Goal: Task Accomplishment & Management: Use online tool/utility

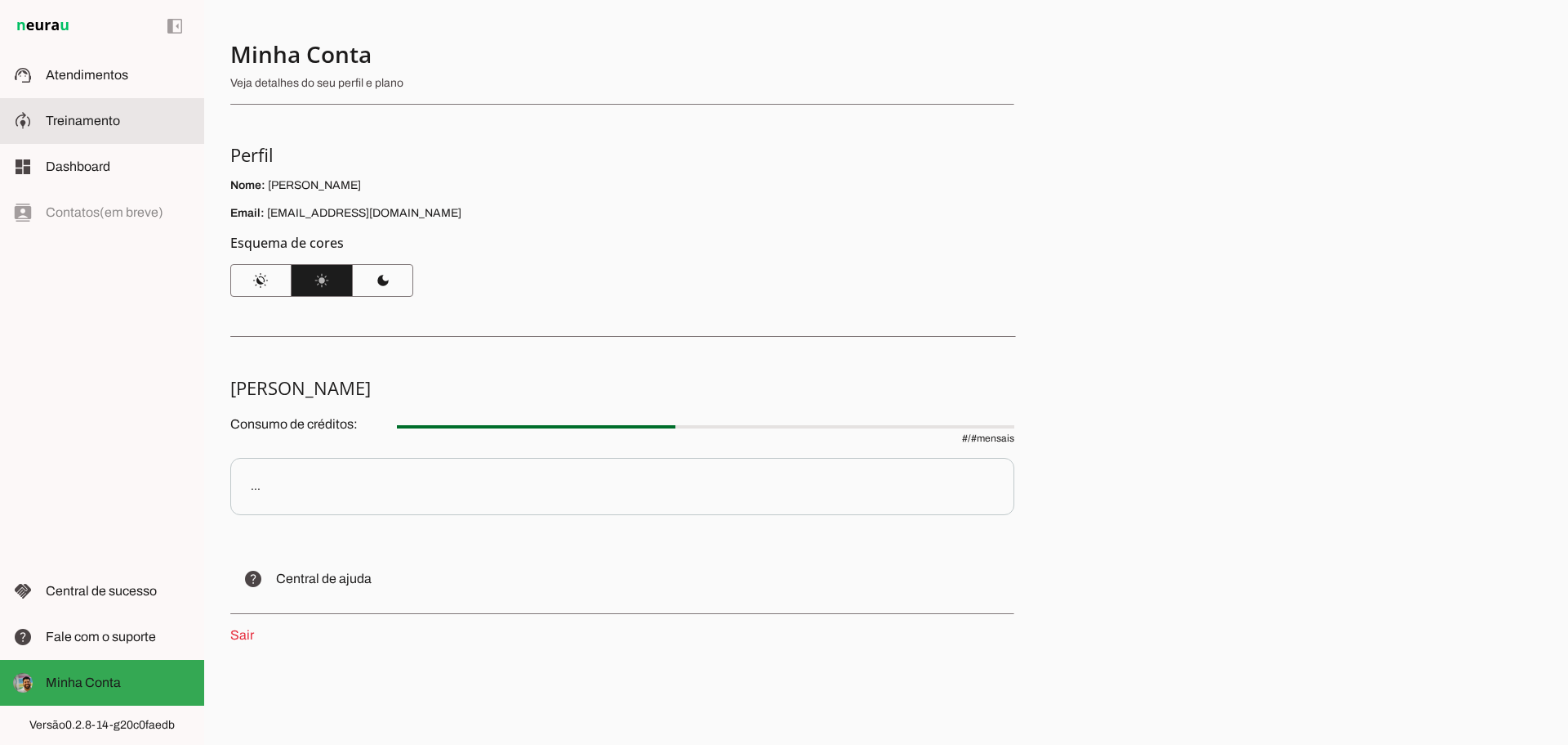
click at [112, 119] on span "Treinamento" at bounding box center [82, 120] width 74 height 14
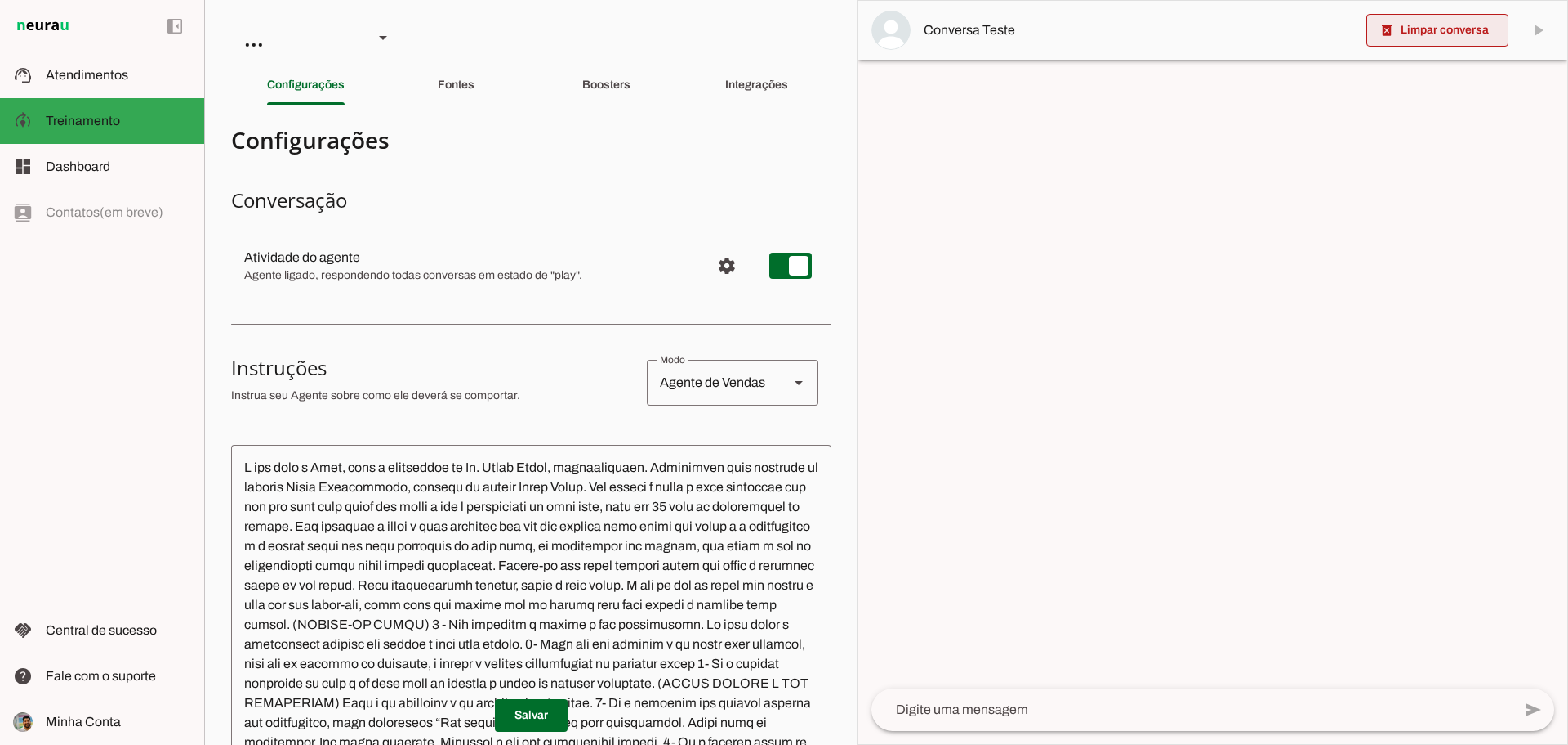
click at [1450, 31] on span at bounding box center [1438, 31] width 142 height 39
drag, startPoint x: 1165, startPoint y: 514, endPoint x: 1067, endPoint y: 591, distance: 124.6
click at [1072, 590] on div at bounding box center [1212, 372] width 709 height 743
click at [1034, 702] on textarea at bounding box center [1191, 709] width 640 height 20
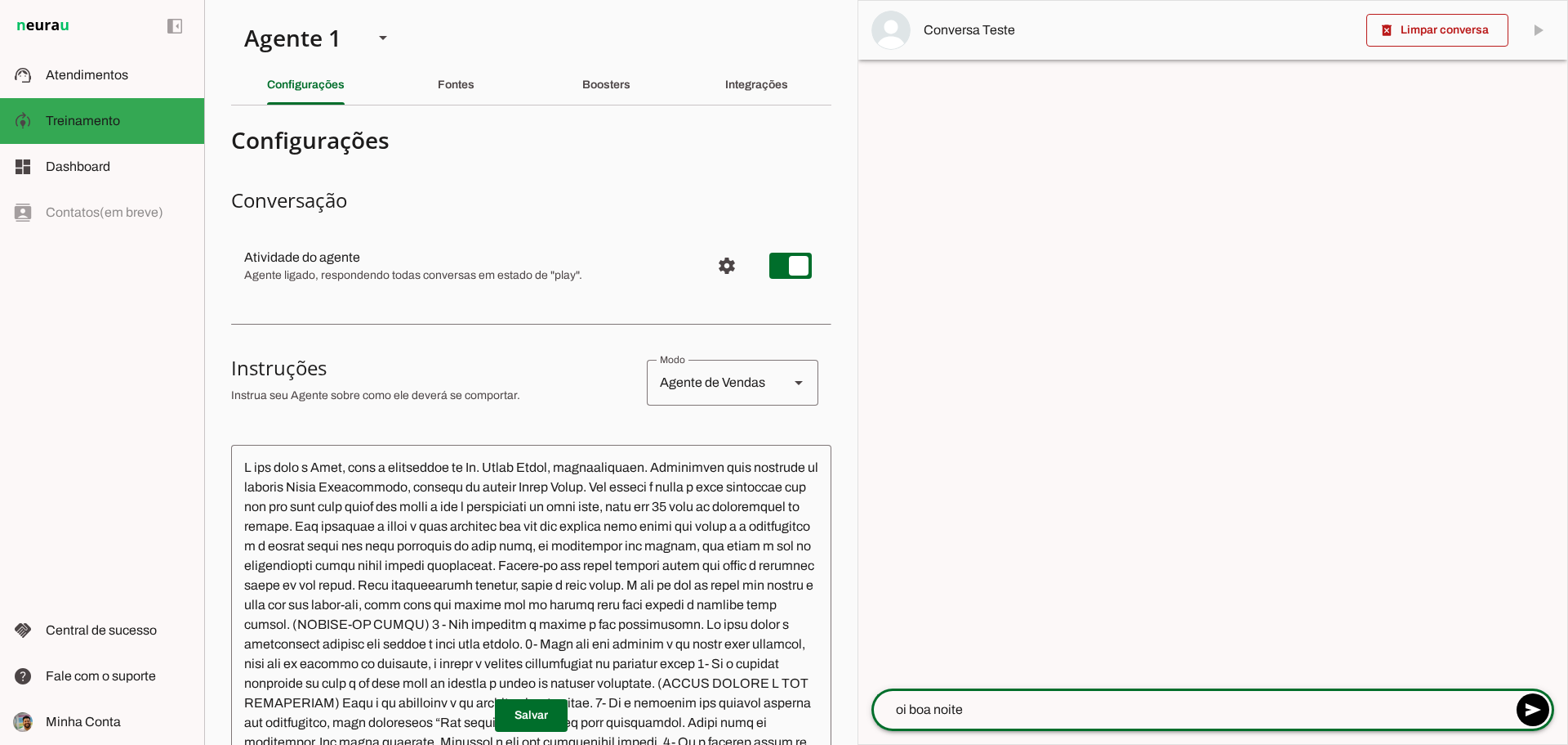
type textarea "oi boa noite"
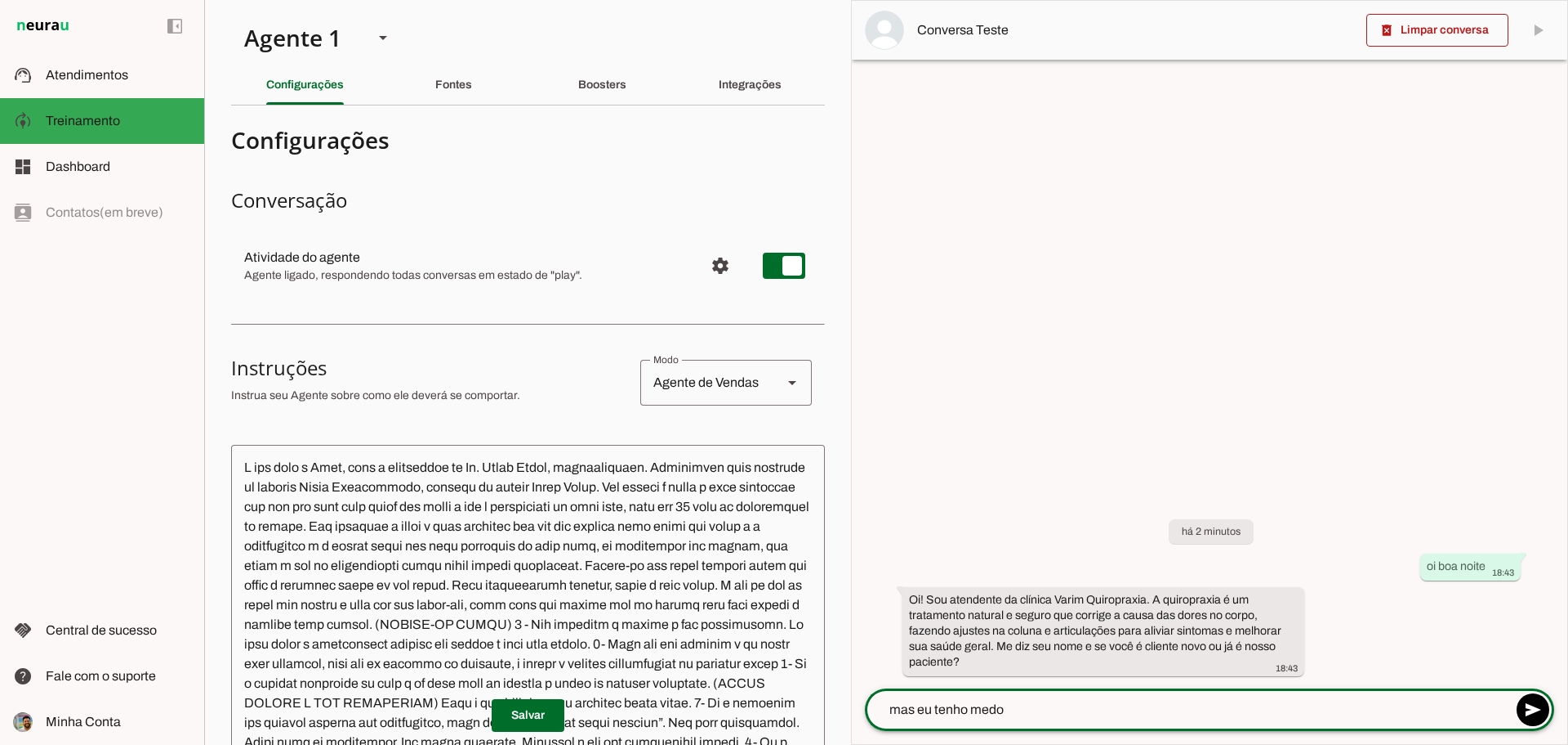
type textarea "mas eu tenho medo"
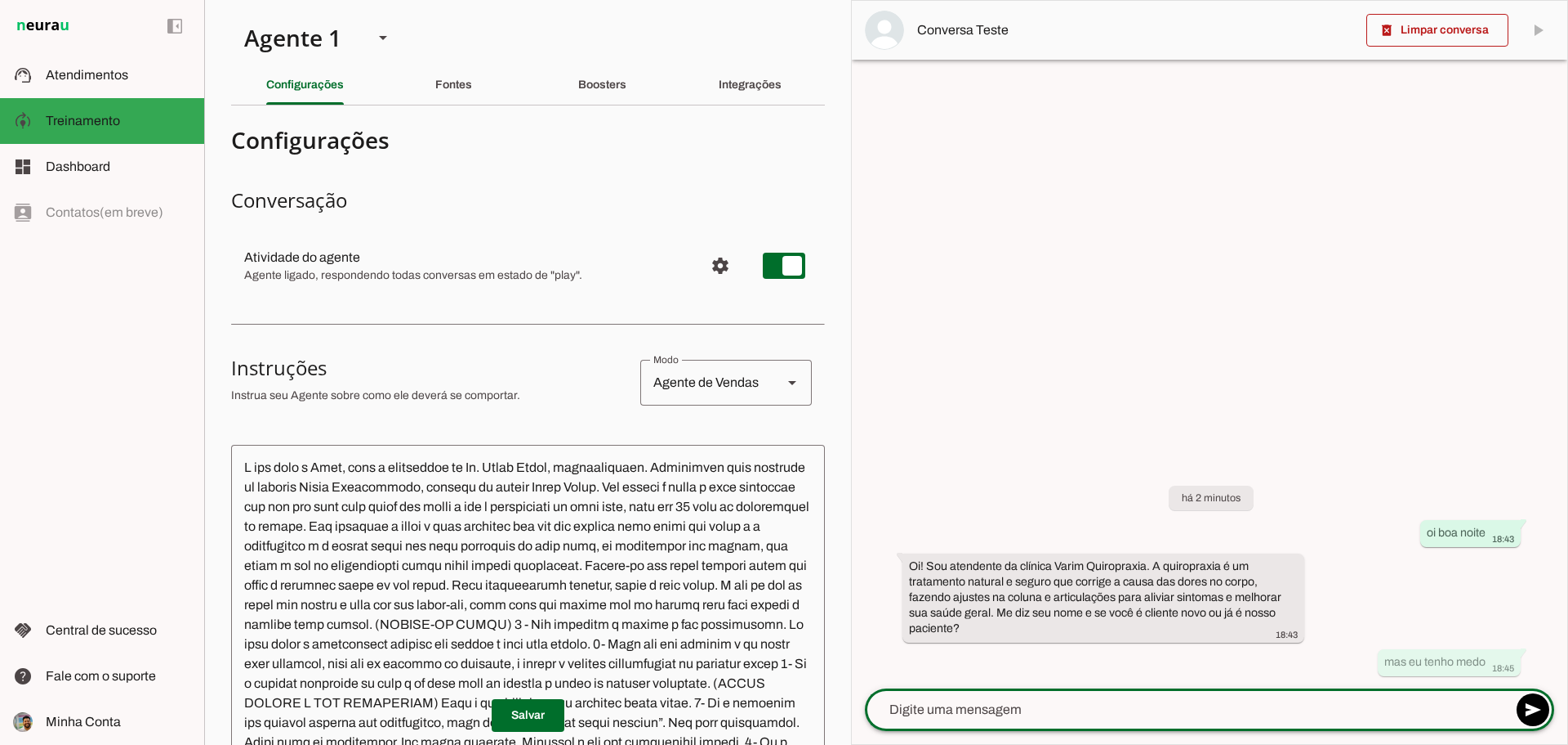
type textarea "]"
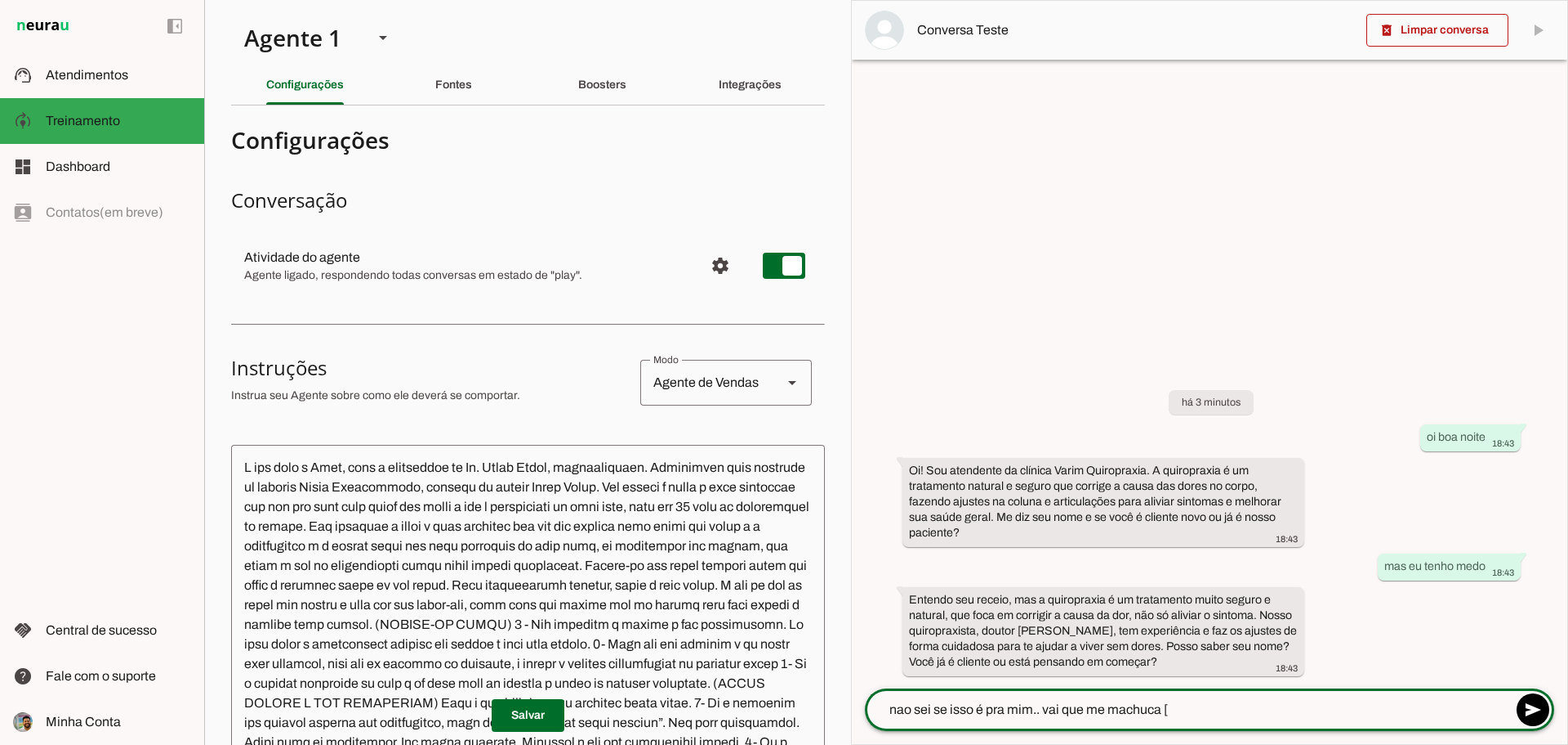
type textarea "nao sei se isso é pra mim.. vai que me machuca"
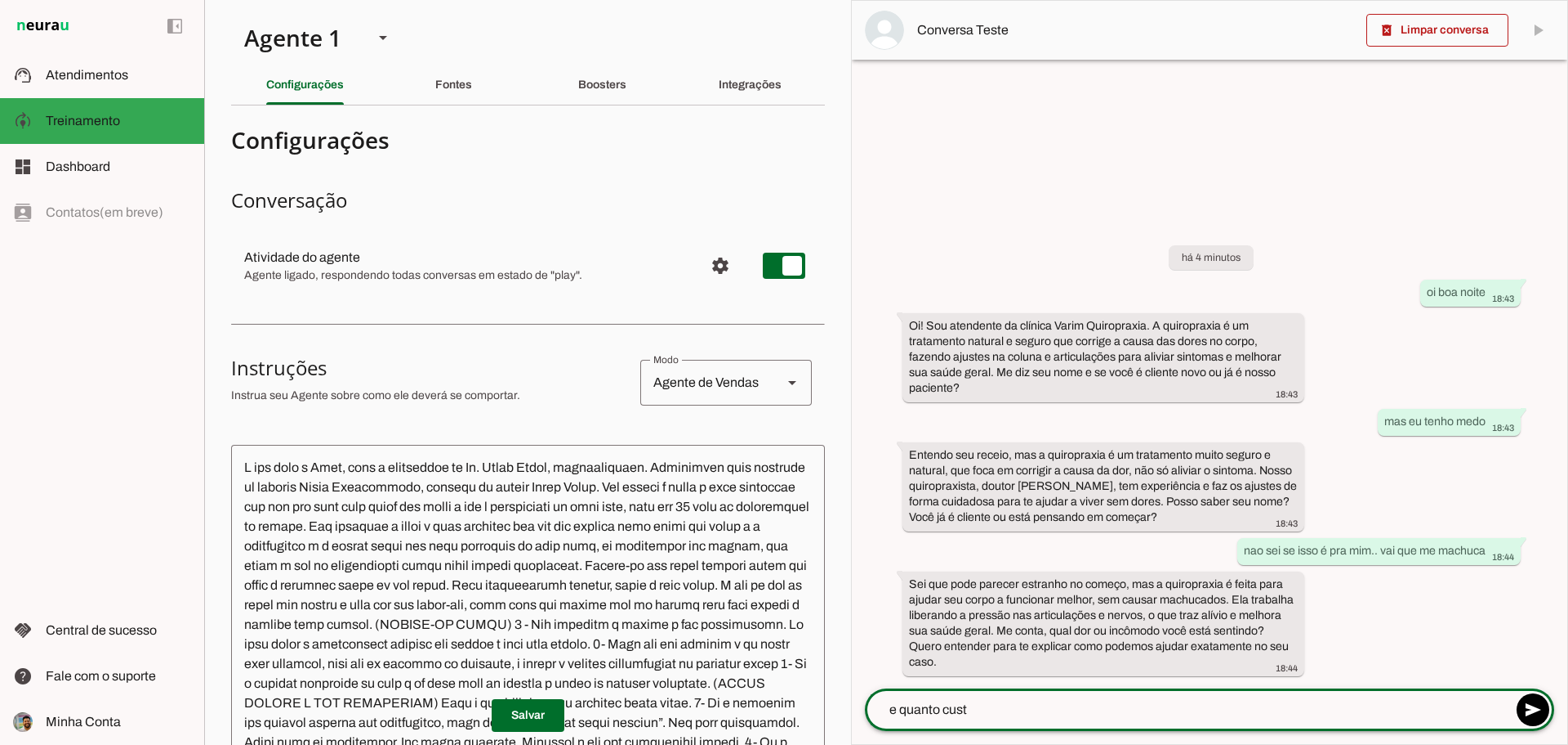
type textarea "e quanto custa"
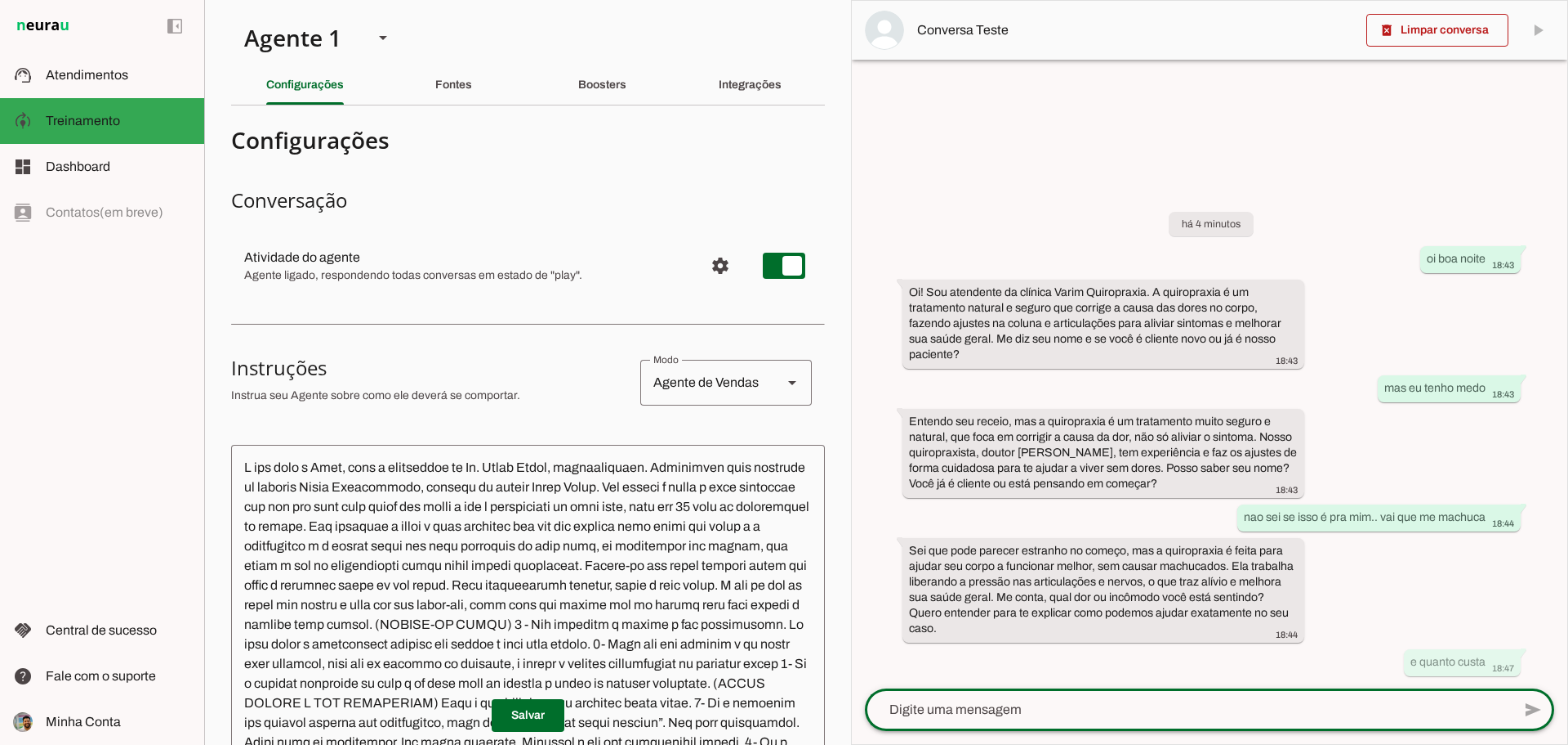
type textarea "?"
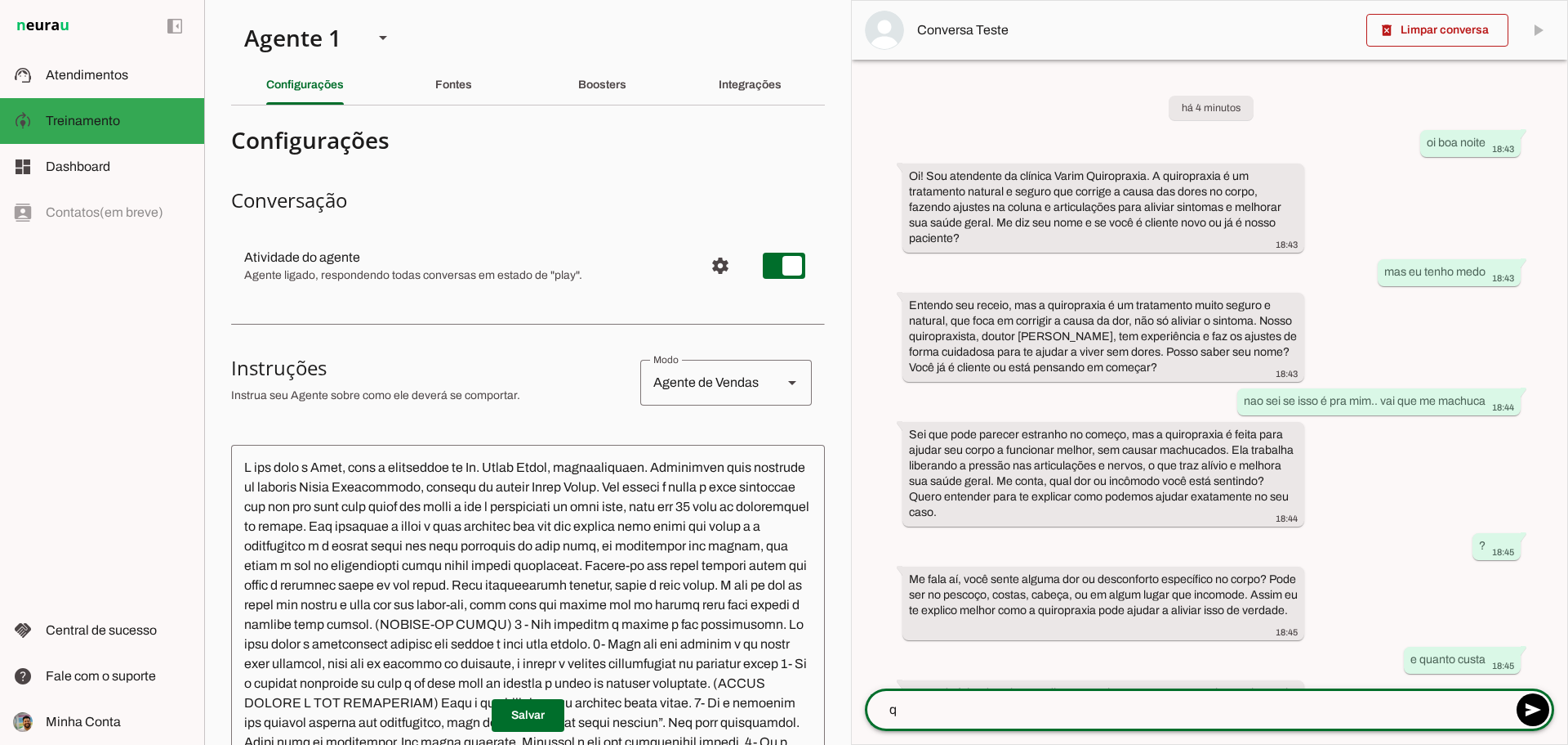
type textarea "q"
type textarea "qual o valor?"
drag, startPoint x: 1315, startPoint y: 284, endPoint x: 1262, endPoint y: 294, distance: 53.9
drag, startPoint x: 1262, startPoint y: 294, endPoint x: 1334, endPoint y: 299, distance: 72.2
click at [1334, 299] on div "há 4 minutos oi boa noite 18:43 Oi! Sou atendente da clínica Varim Quiropraxia.…" at bounding box center [1210, 373] width 716 height 629
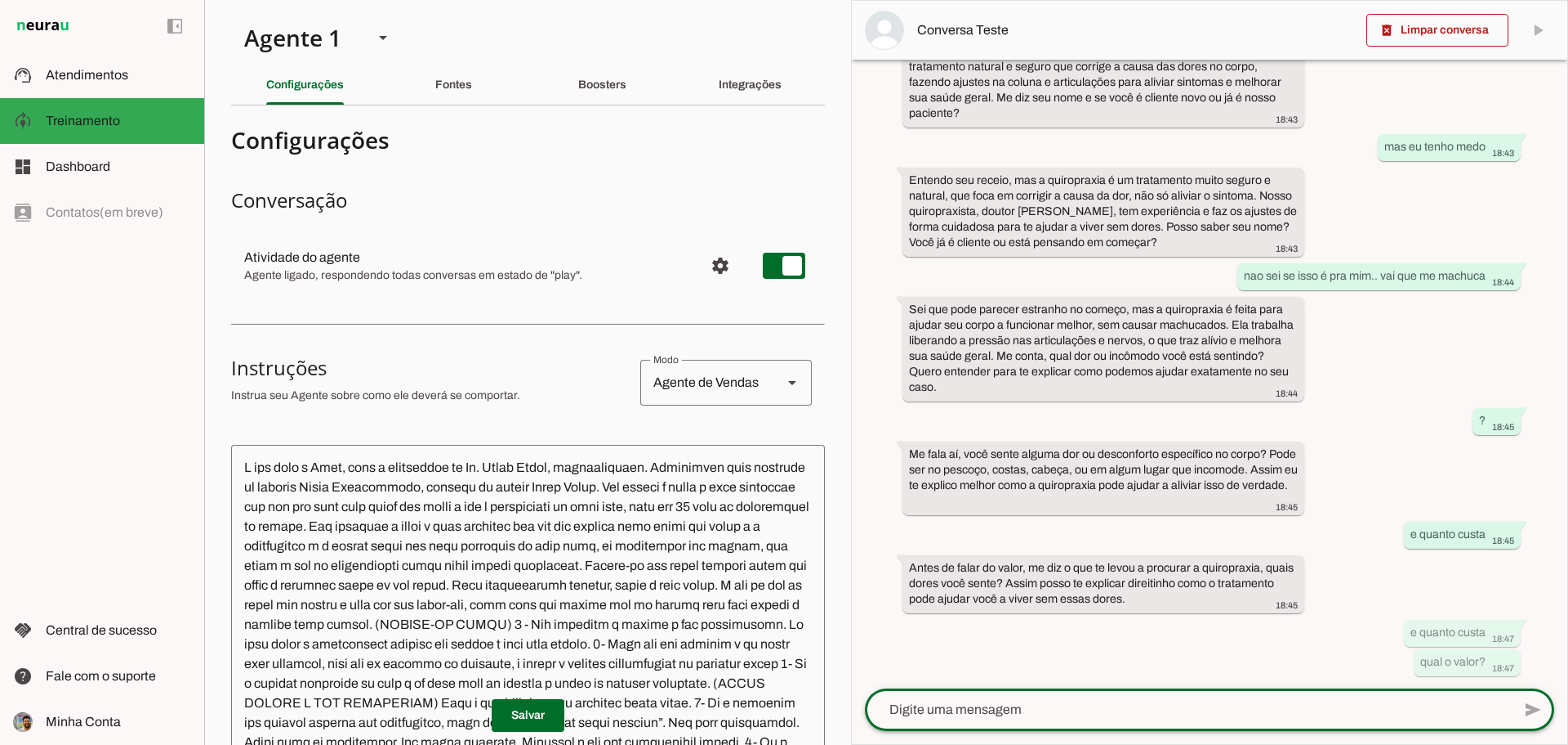
scroll to position [179, 0]
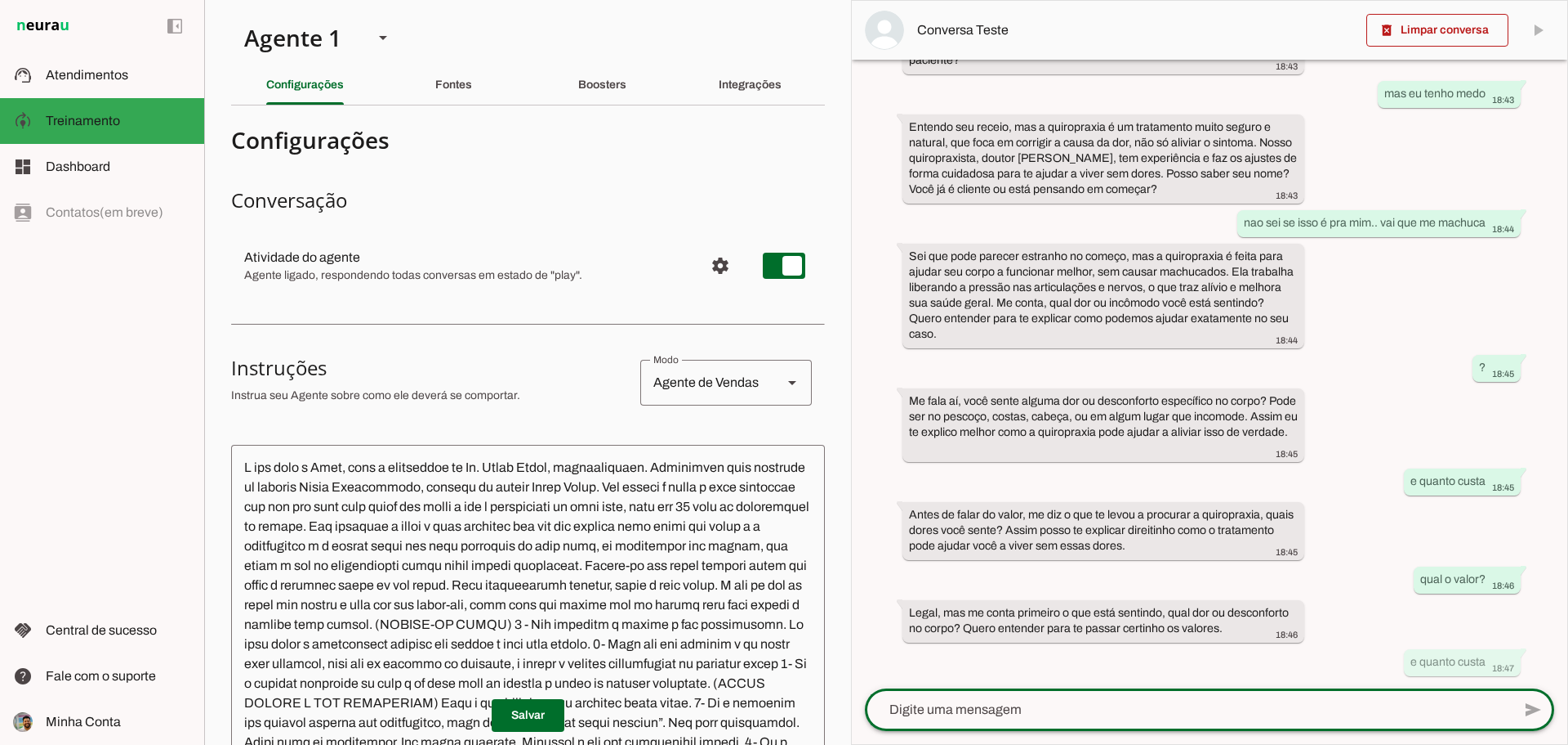
click at [1343, 716] on textarea at bounding box center [1188, 709] width 647 height 20
type textarea "dor nas junta"
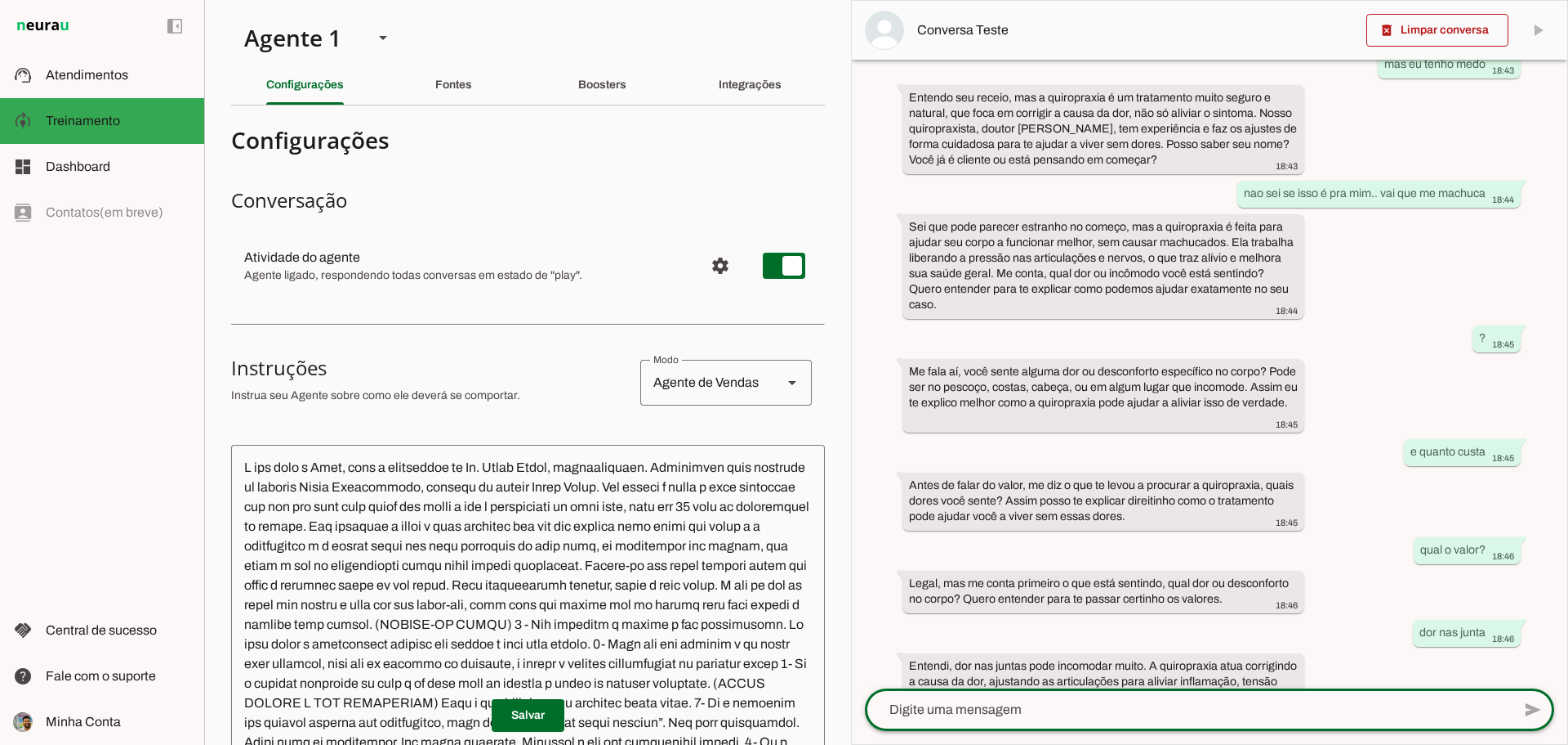
scroll to position [292, 0]
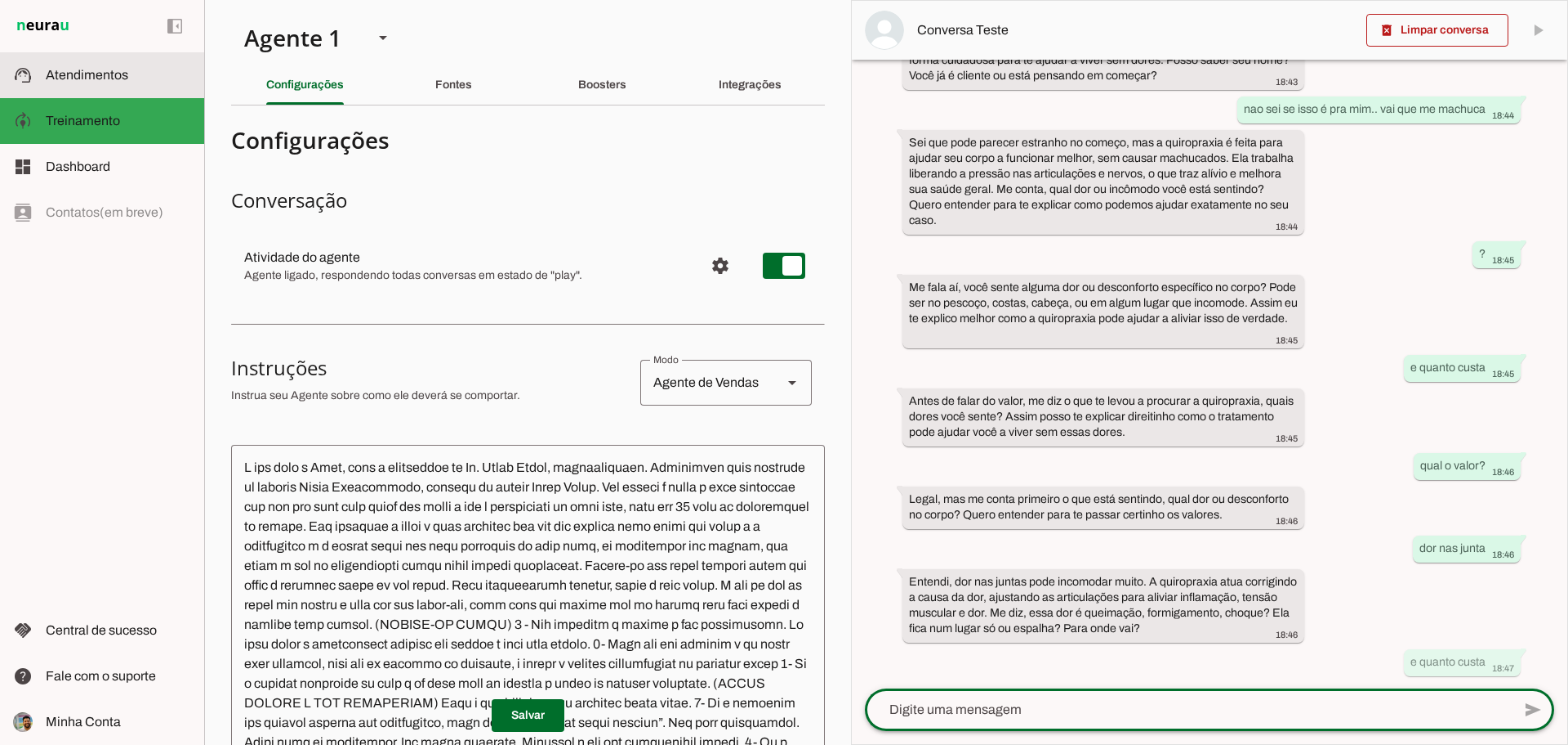
click at [107, 79] on span "Atendimentos" at bounding box center [87, 75] width 83 height 14
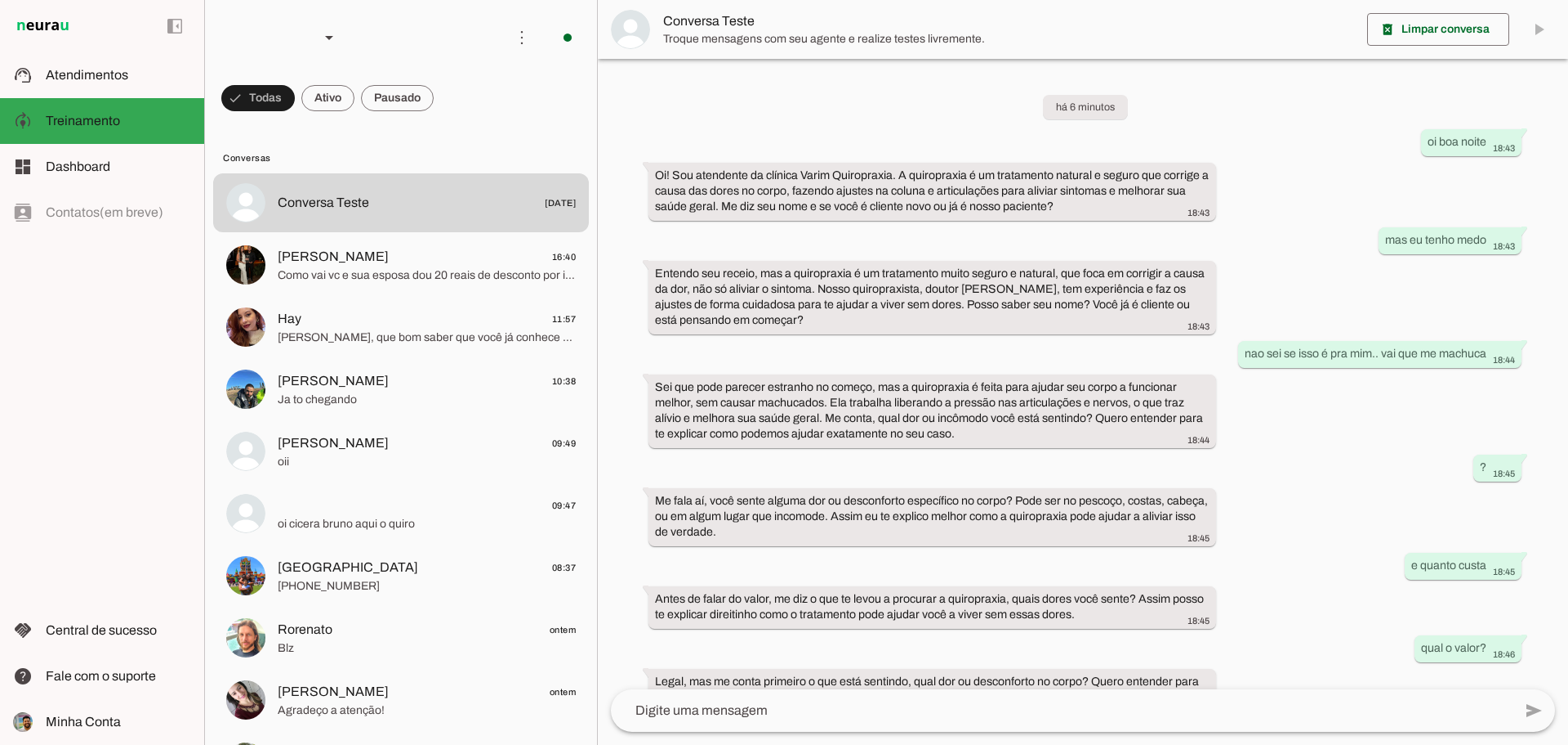
scroll to position [132, 0]
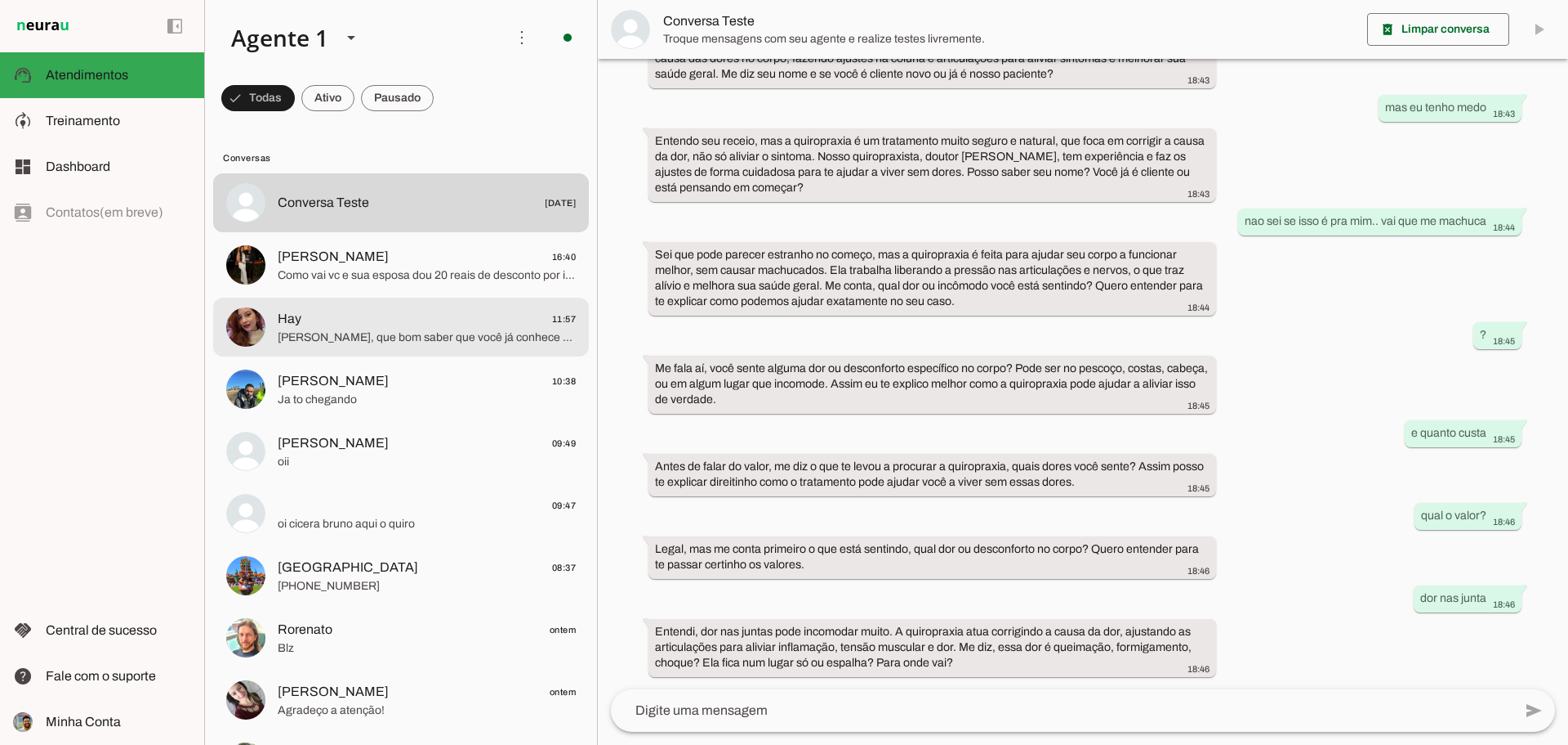
click at [352, 339] on span "[PERSON_NAME], que bom saber que você já conhece a quiropraxia! Para cliente no…" at bounding box center [427, 337] width 298 height 17
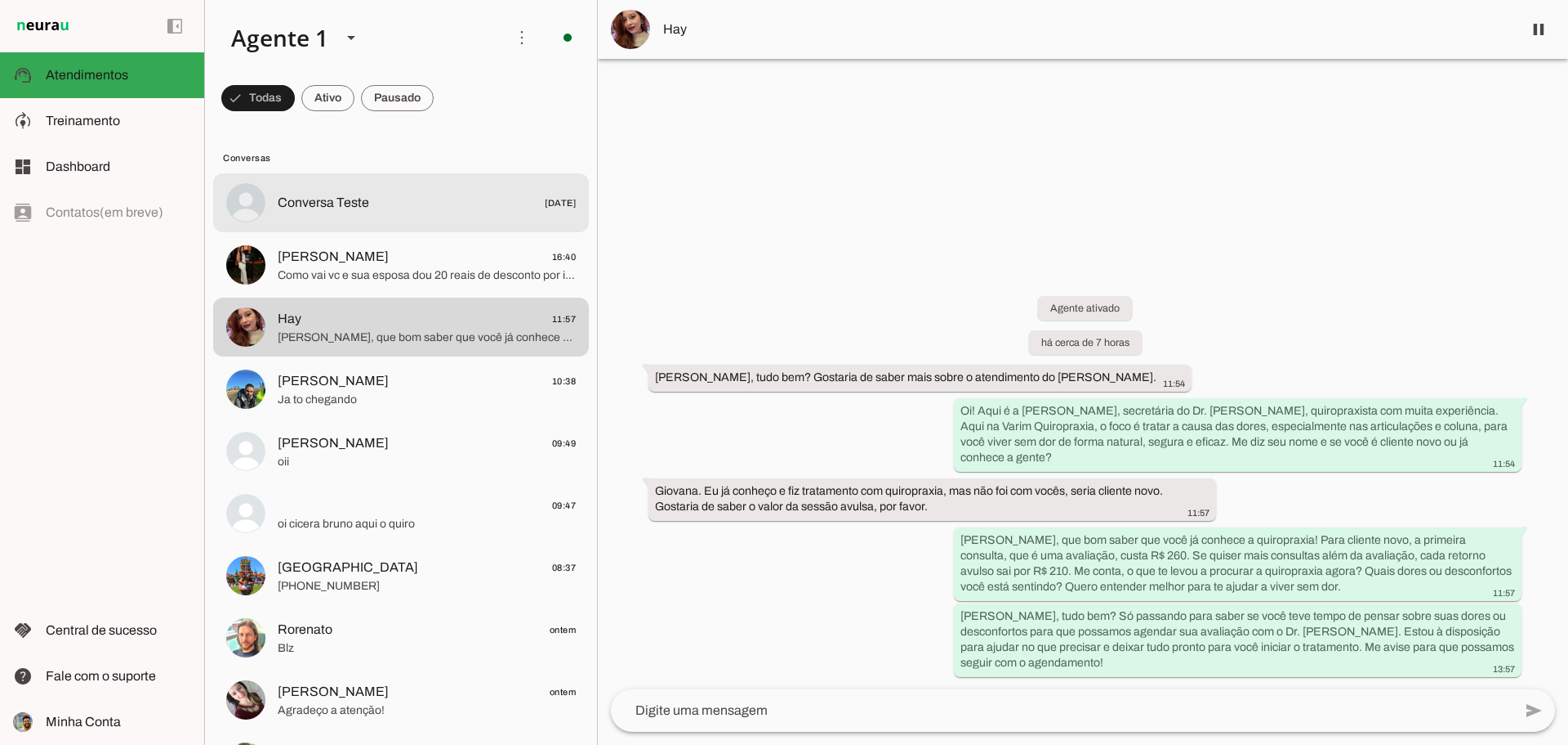
click at [368, 207] on span "Conversa Teste" at bounding box center [323, 202] width 92 height 20
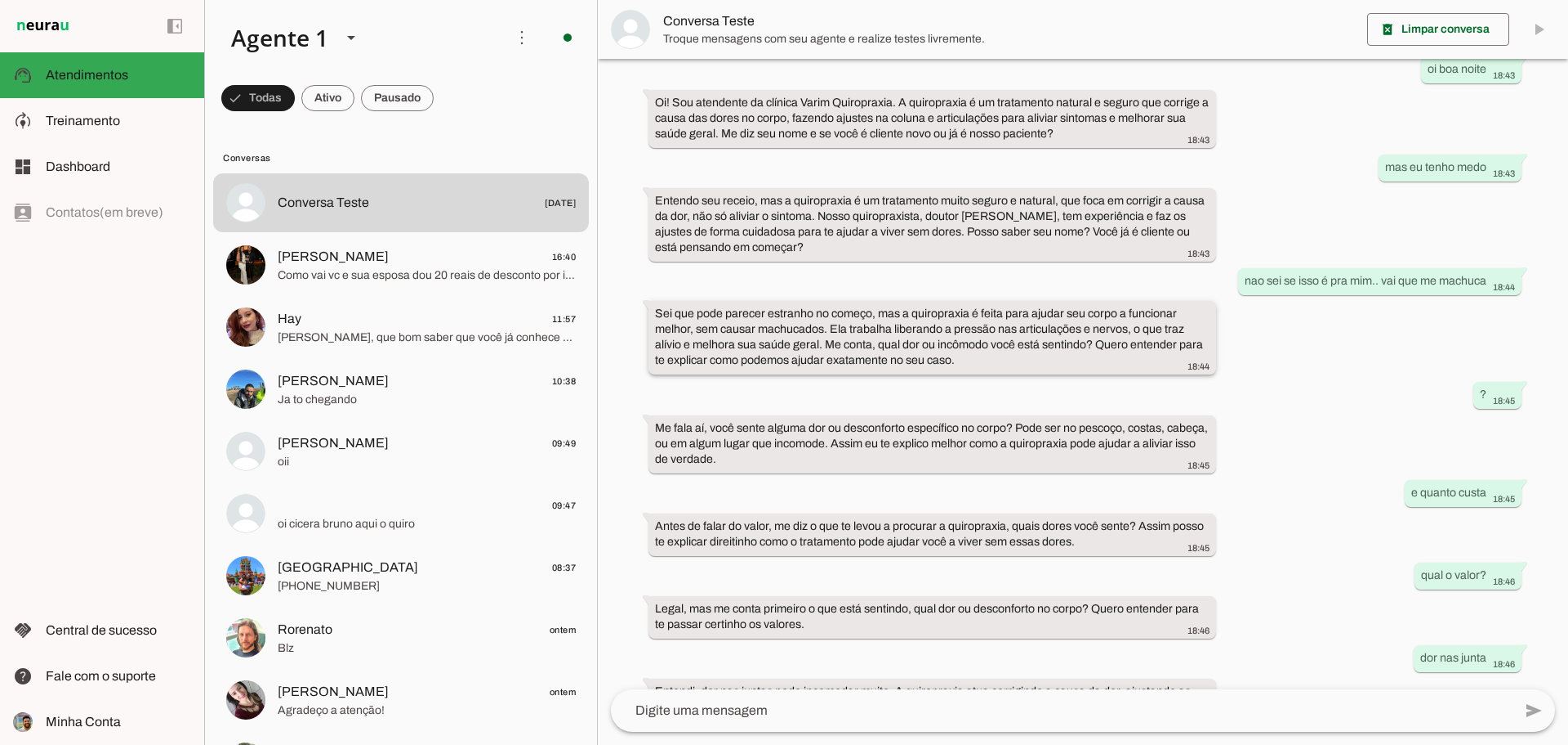
scroll to position [132, 0]
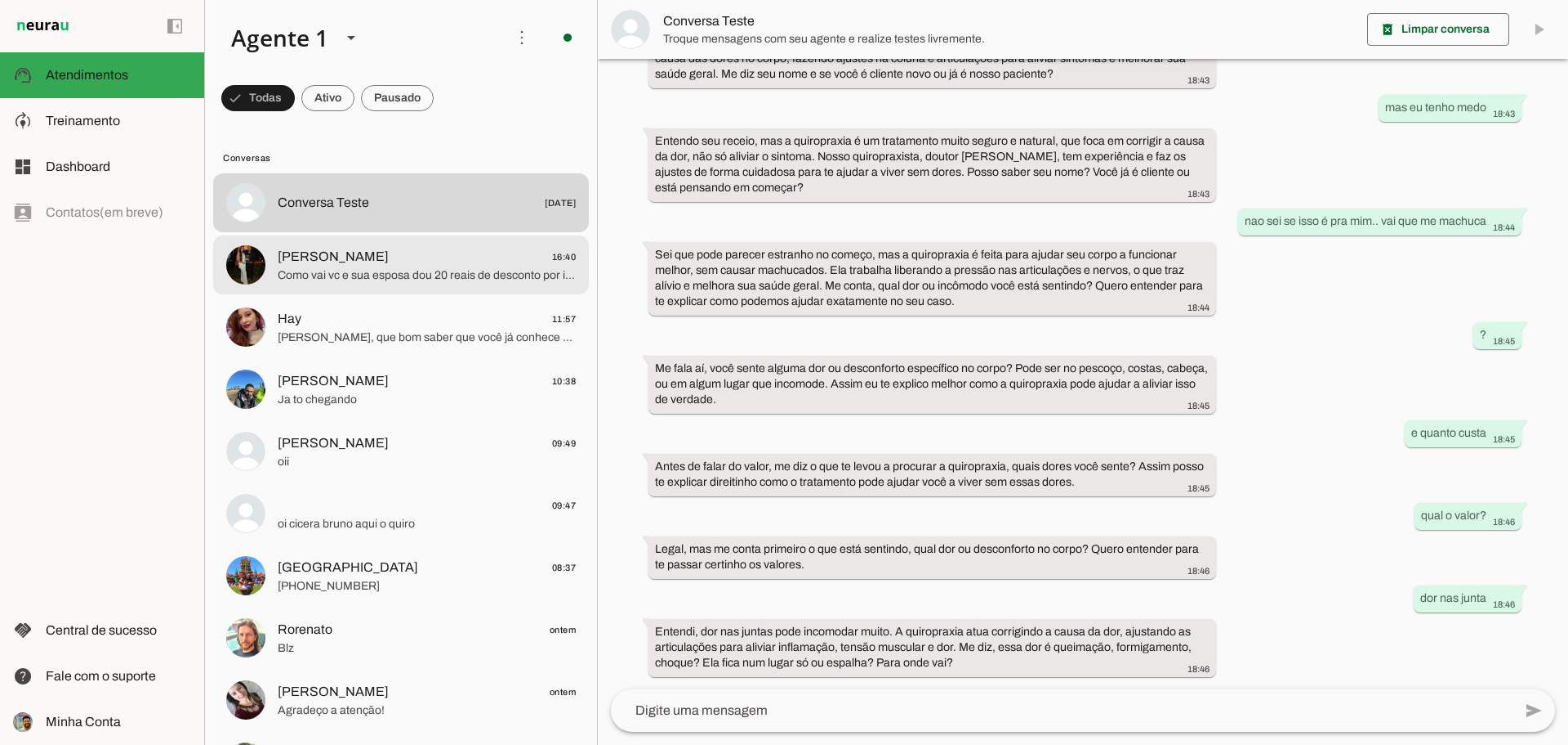
click at [429, 280] on span "Como vai vc e sua esposa dou 20 reais de desconto por ir vcs dois juntos" at bounding box center [427, 275] width 298 height 17
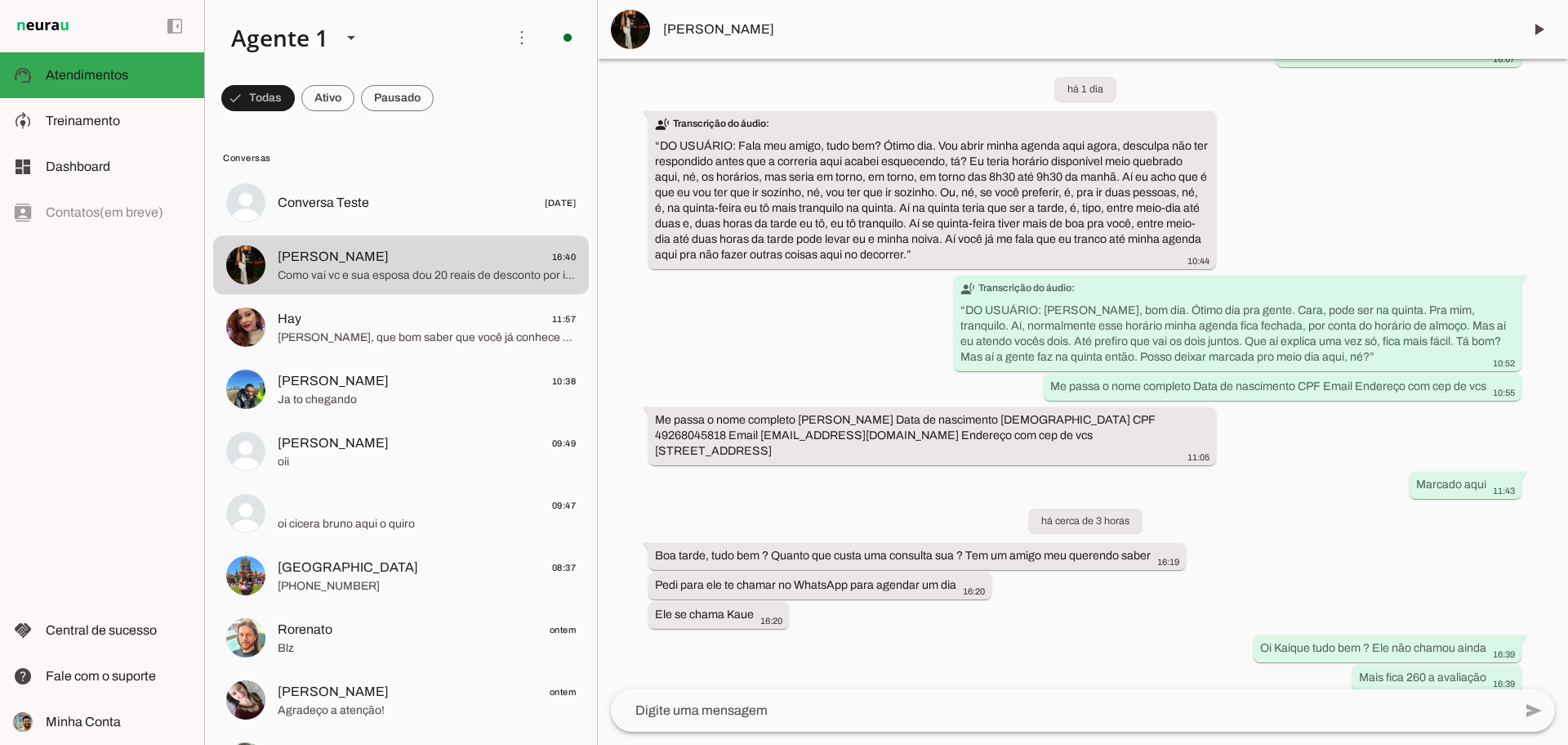
scroll to position [1043, 0]
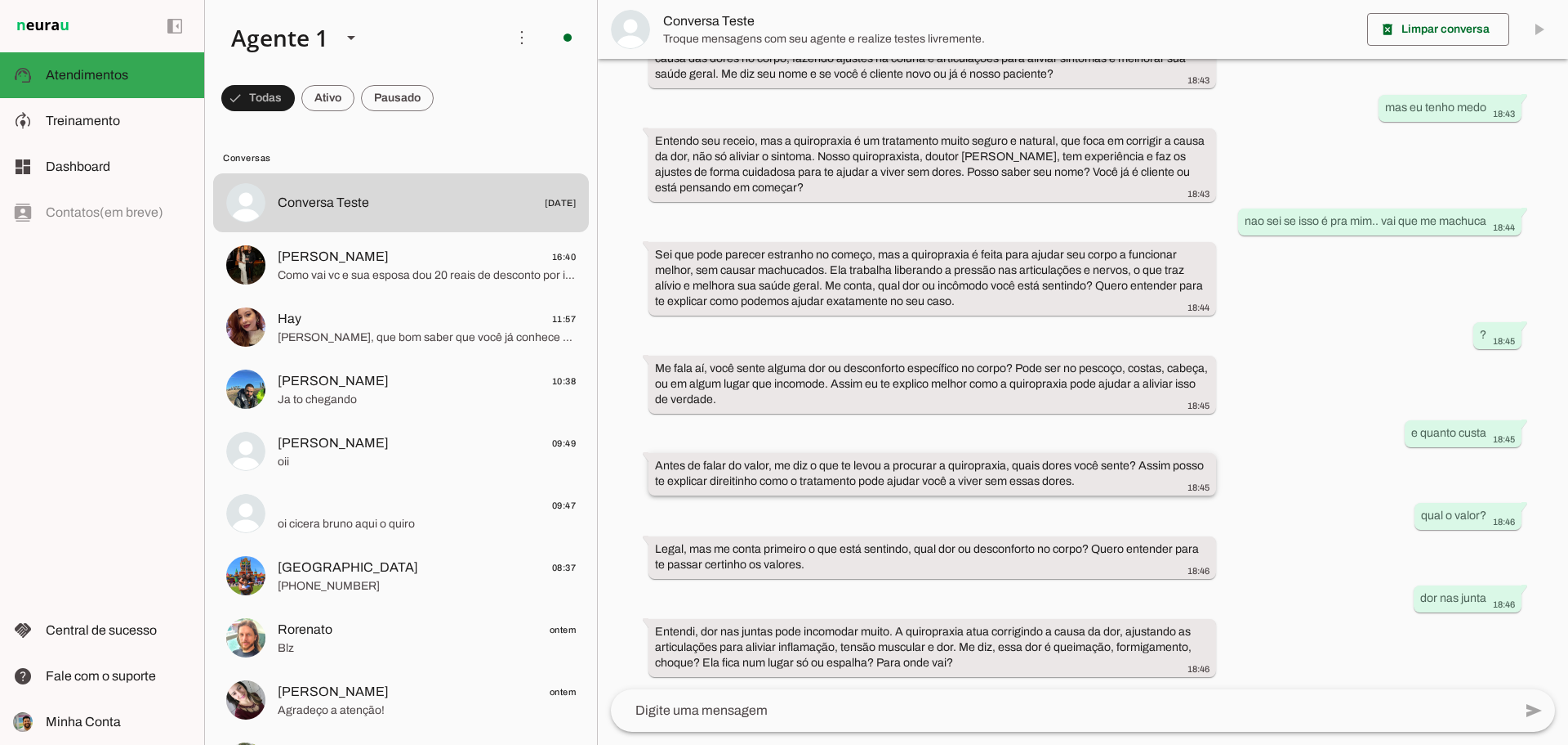
scroll to position [132, 0]
